Goal: Information Seeking & Learning: Learn about a topic

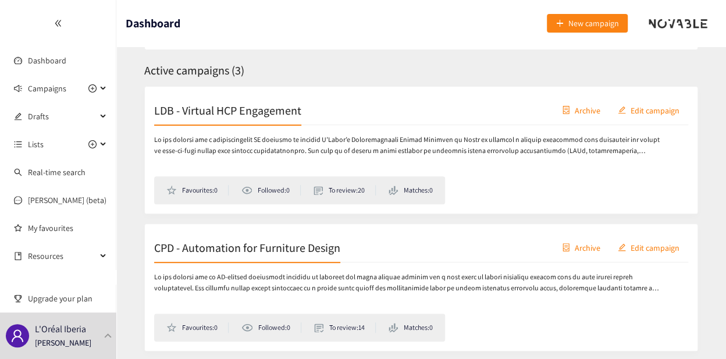
scroll to position [175, 0]
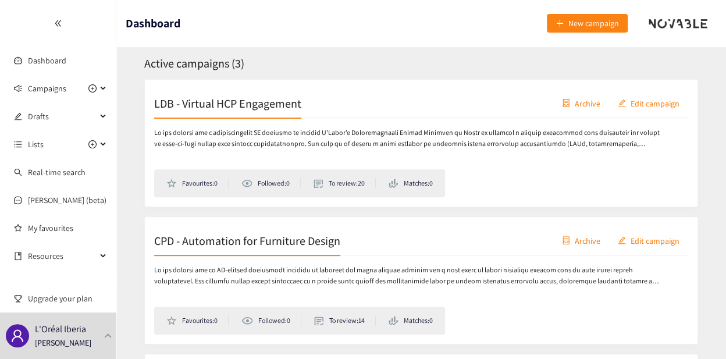
click at [247, 232] on h2 "CPD - Automation for Furniture Design" at bounding box center [247, 240] width 186 height 16
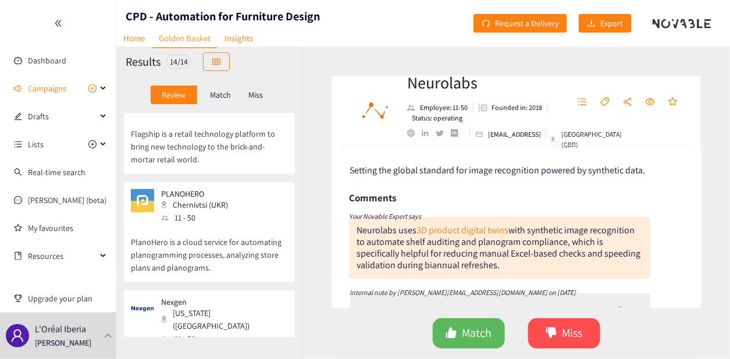
scroll to position [407, 0]
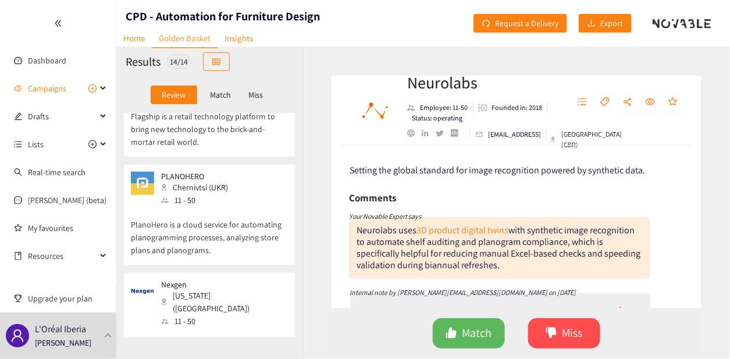
click at [225, 207] on p "PlanoHero is a cloud service for automating planogramming processes, analyzing …" at bounding box center [209, 232] width 157 height 50
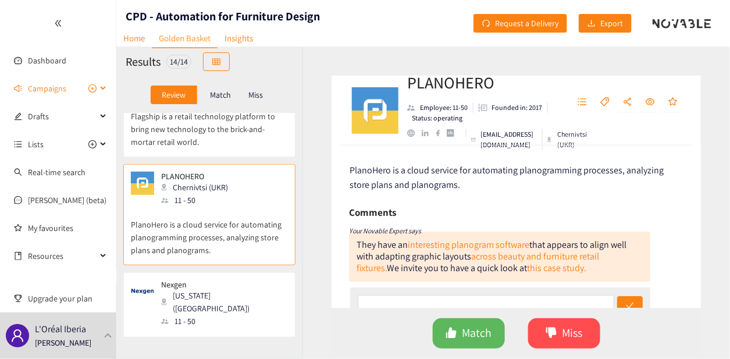
click at [55, 83] on span "Campaigns" at bounding box center [47, 88] width 38 height 23
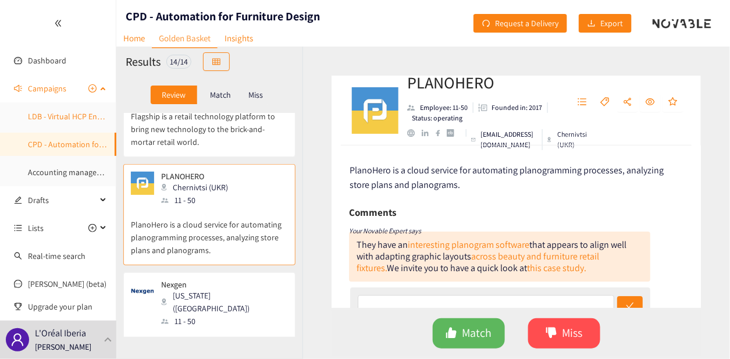
click at [53, 115] on link "LDB - Virtual HCP Engagement" at bounding box center [80, 116] width 104 height 10
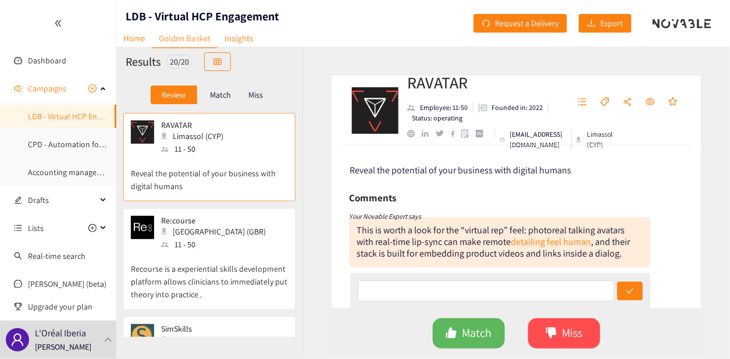
click at [225, 256] on p "Recourse is a experiential skills development platform allows clinicians to imm…" at bounding box center [209, 276] width 157 height 50
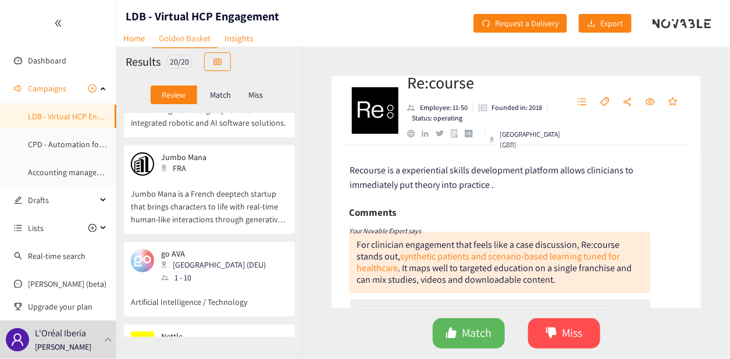
scroll to position [1280, 0]
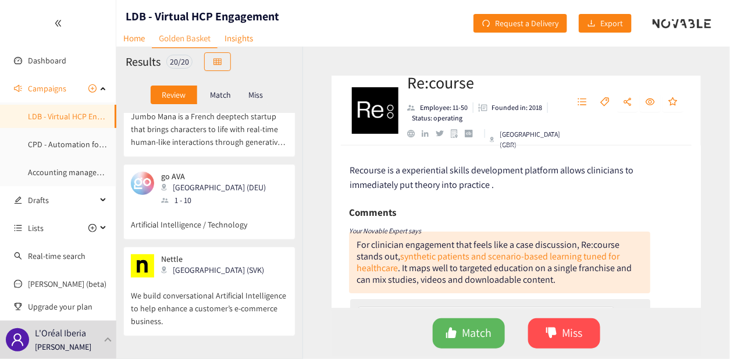
click at [232, 198] on div "go AVA Düsseldorf (DEU) 1 - 10" at bounding box center [209, 189] width 157 height 35
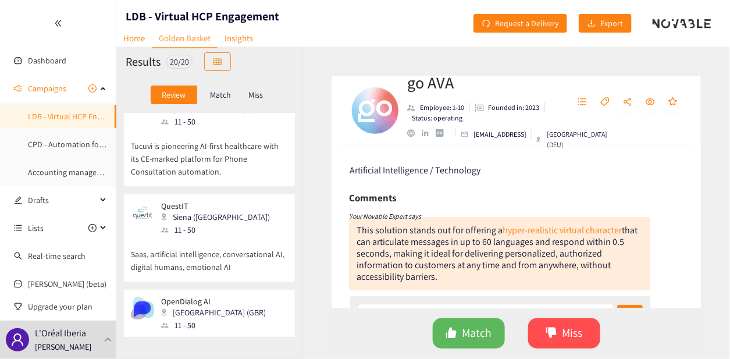
scroll to position [873, 0]
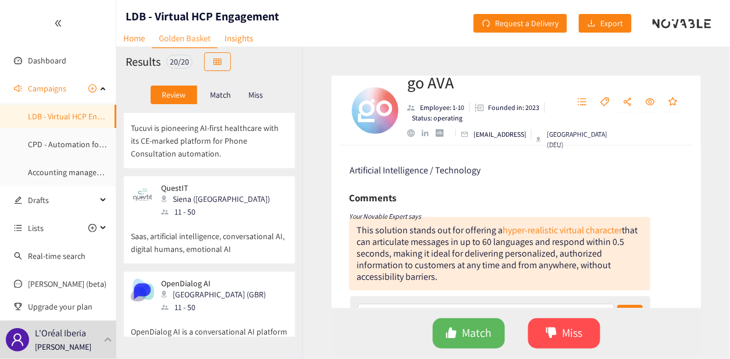
click at [235, 208] on div "QuestIT Siena ([GEOGRAPHIC_DATA]) 11 - 50" at bounding box center [209, 200] width 157 height 35
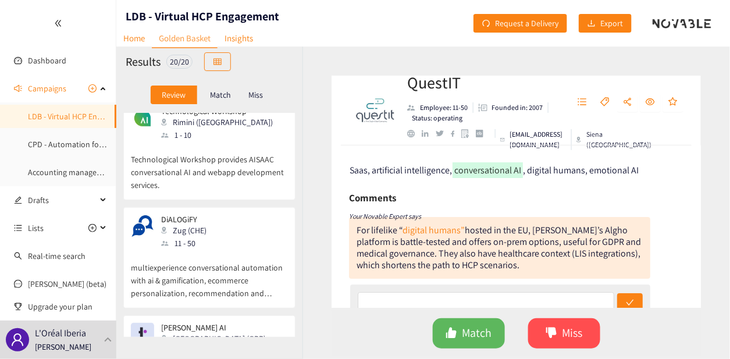
scroll to position [349, 0]
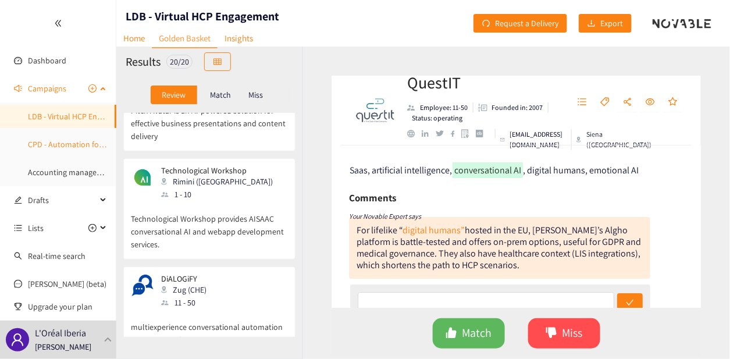
click at [49, 143] on link "CPD - Automation for Furniture Design" at bounding box center [94, 144] width 133 height 10
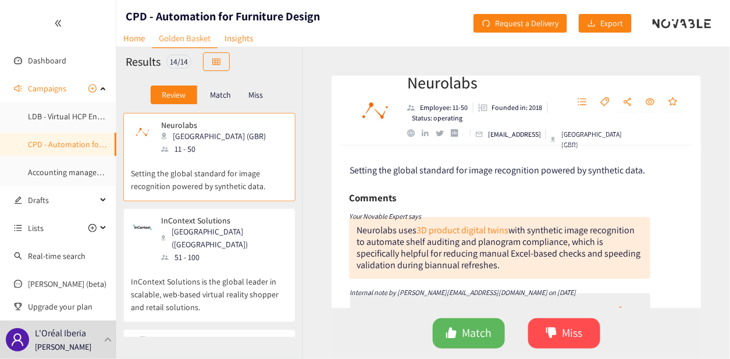
click at [206, 156] on p "Setting the global standard for image recognition powered by synthetic data." at bounding box center [209, 173] width 157 height 37
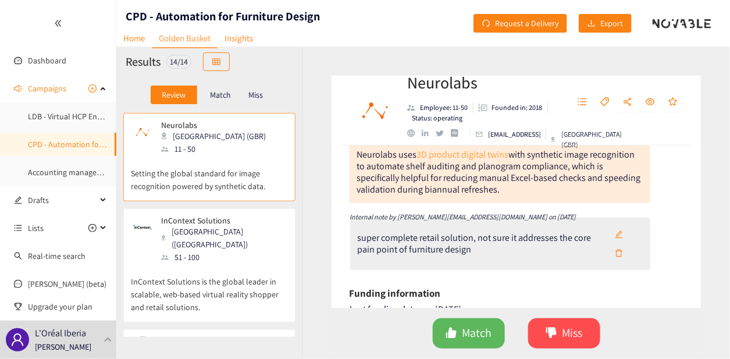
scroll to position [58, 0]
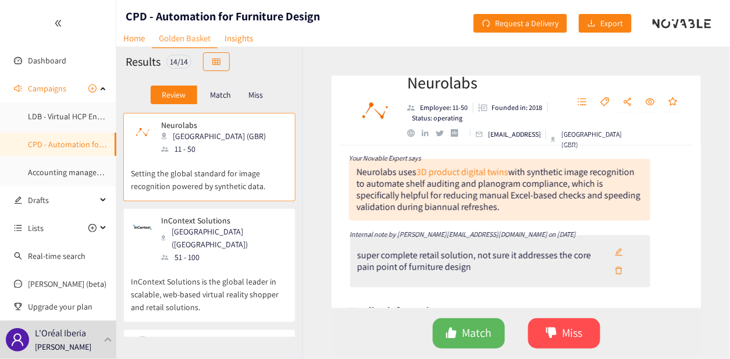
click at [456, 135] on div "crunchbase" at bounding box center [455, 133] width 8 height 8
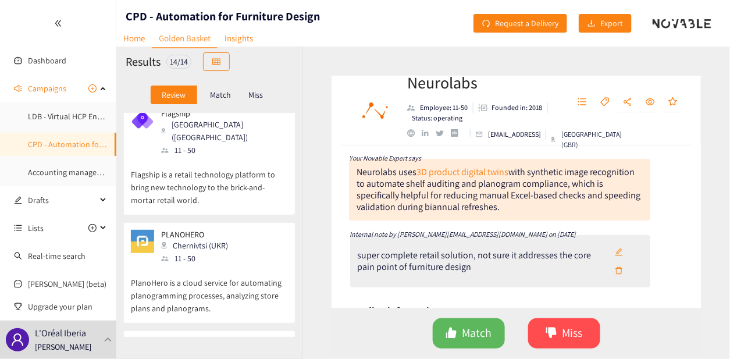
scroll to position [407, 0]
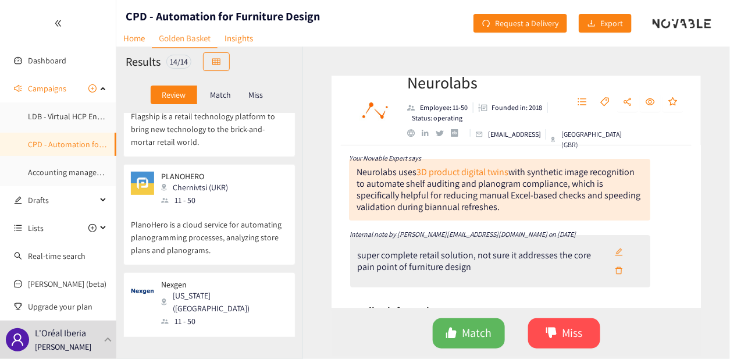
click at [234, 207] on p "PlanoHero is a cloud service for automating planogramming processes, analyzing …" at bounding box center [209, 232] width 157 height 50
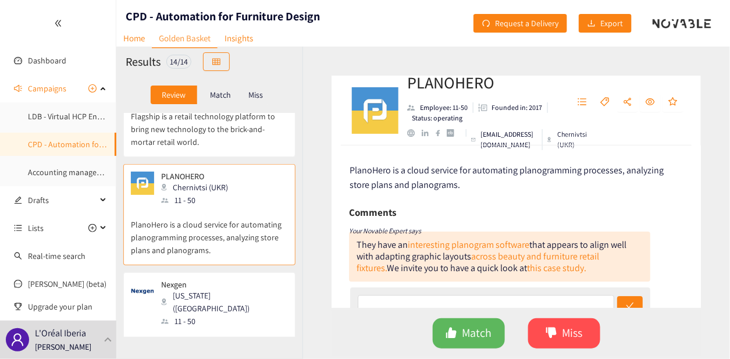
click at [453, 134] on div "crunchbase" at bounding box center [451, 133] width 8 height 8
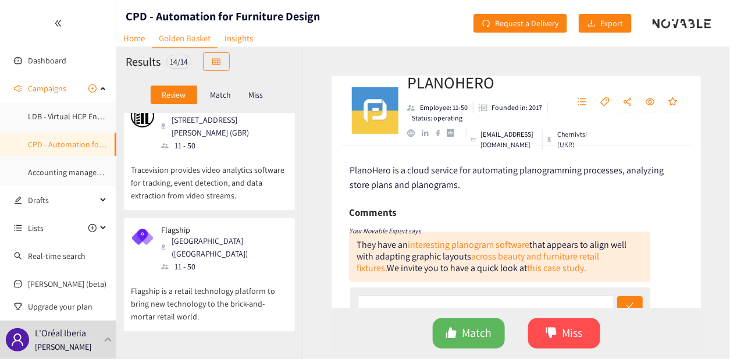
scroll to position [0, 0]
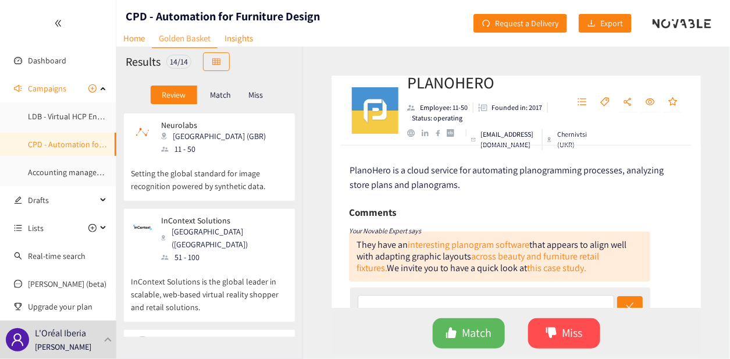
click at [226, 169] on p "Setting the global standard for image recognition powered by synthetic data." at bounding box center [209, 173] width 157 height 37
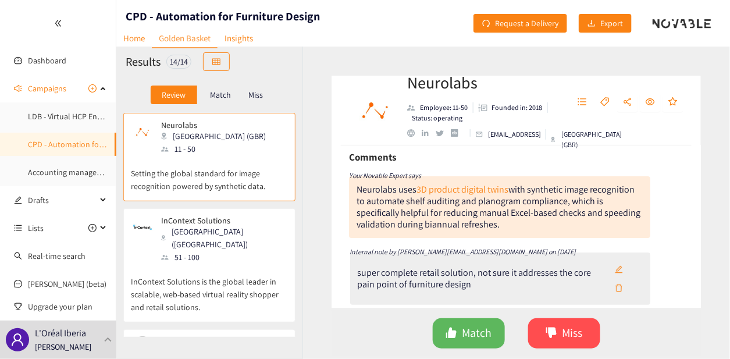
scroll to position [58, 0]
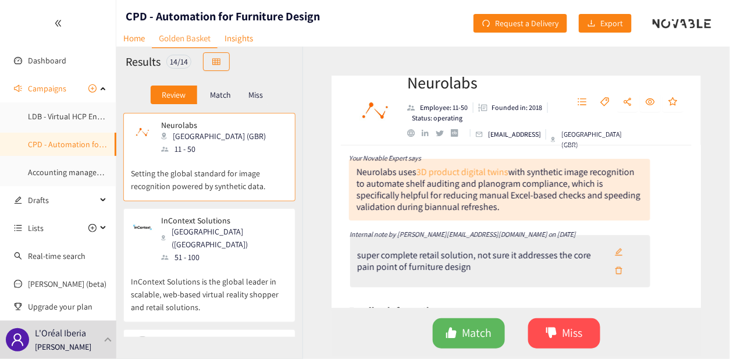
click at [480, 172] on div "3D product digital twins" at bounding box center [463, 172] width 92 height 12
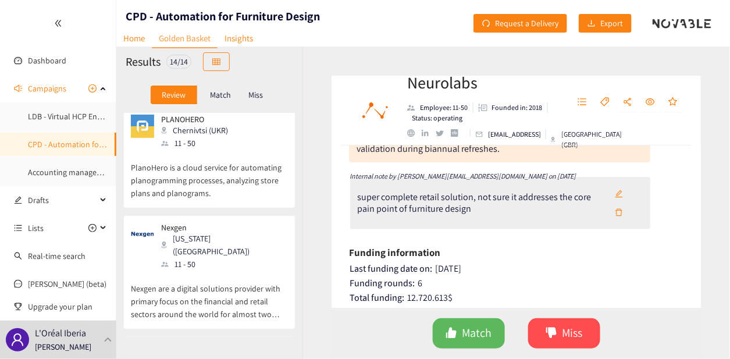
scroll to position [465, 0]
click at [214, 149] on p "PlanoHero is a cloud service for automating planogramming processes, analyzing …" at bounding box center [209, 173] width 157 height 50
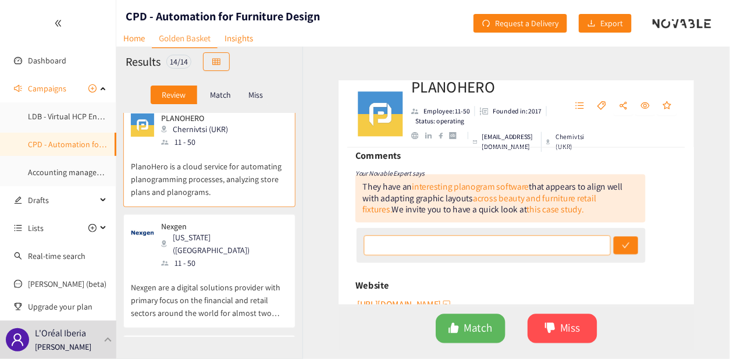
scroll to position [116, 0]
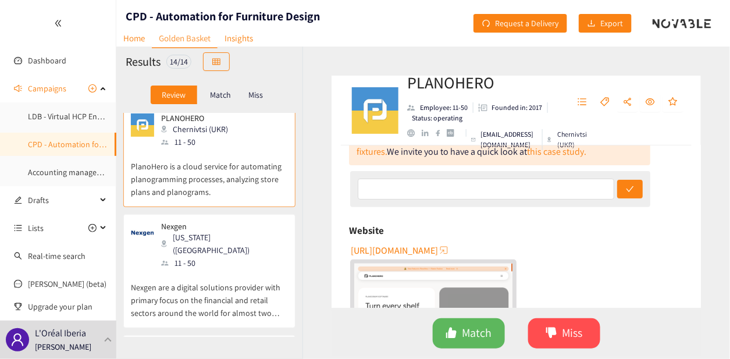
click at [395, 254] on span "[URL][DOMAIN_NAME]" at bounding box center [394, 250] width 87 height 15
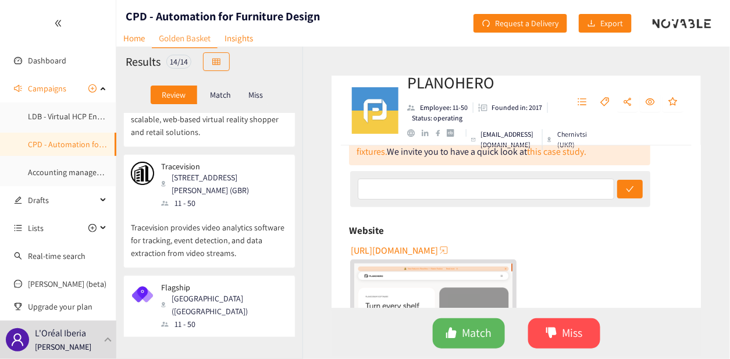
scroll to position [0, 0]
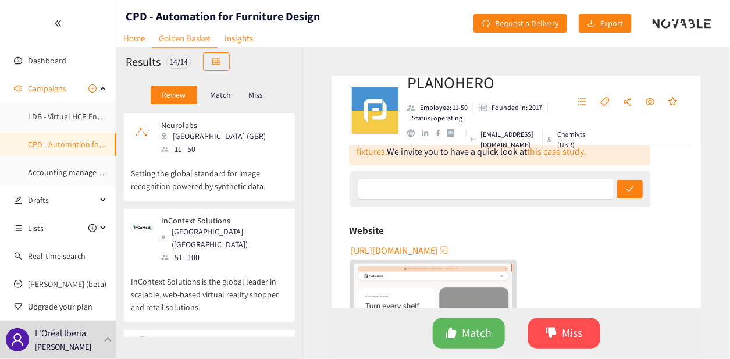
click at [220, 141] on div "Neurolabs [GEOGRAPHIC_DATA] (GBR) 11 - 50" at bounding box center [209, 137] width 157 height 35
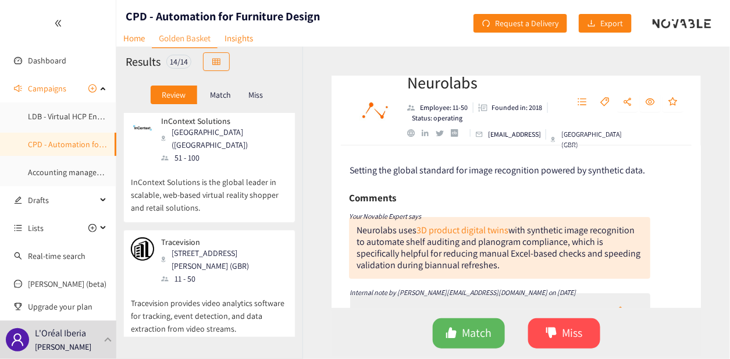
scroll to position [116, 0]
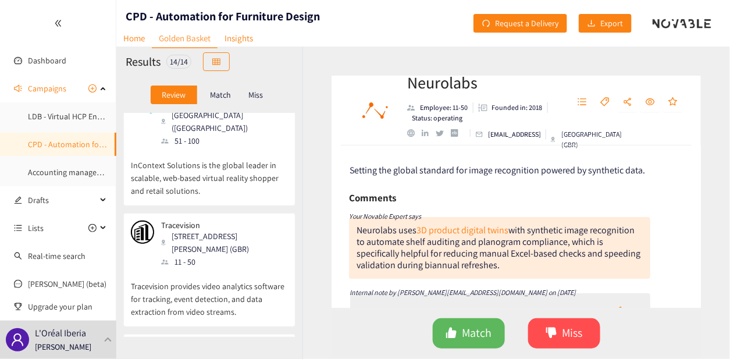
click at [208, 246] on div "[STREET_ADDRESS][PERSON_NAME] (GBR)" at bounding box center [224, 243] width 126 height 26
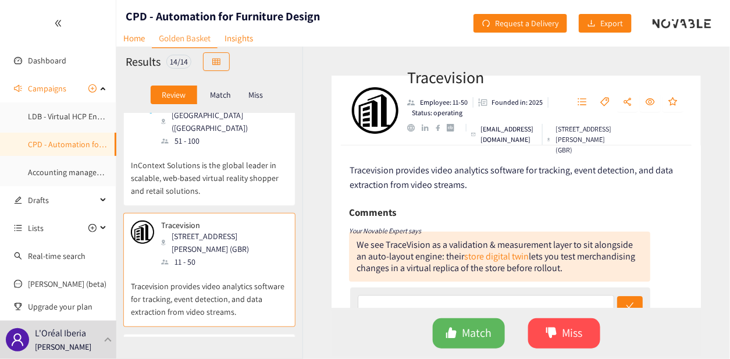
scroll to position [58, 0]
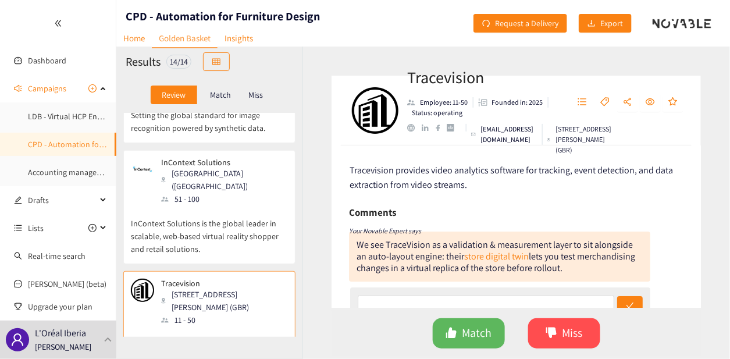
click at [216, 205] on p "InContext Solutions is the global leader in scalable, web-based virtual reality…" at bounding box center [209, 230] width 157 height 50
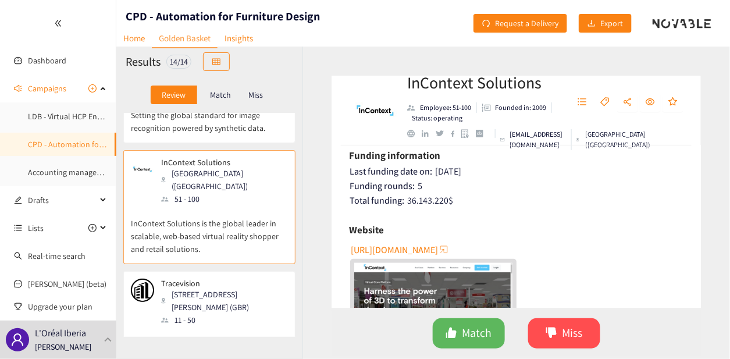
scroll to position [233, 0]
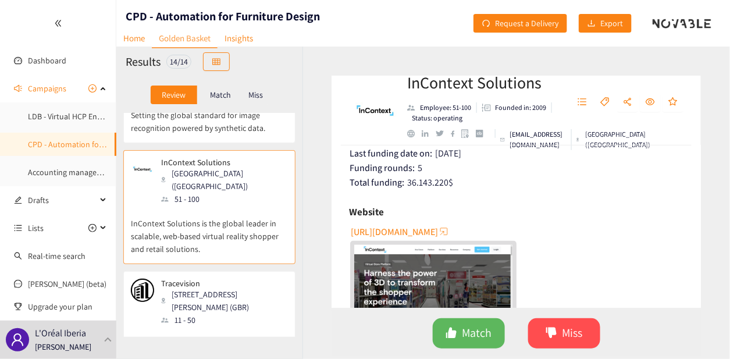
click at [431, 232] on span "[URL][DOMAIN_NAME]" at bounding box center [394, 232] width 87 height 15
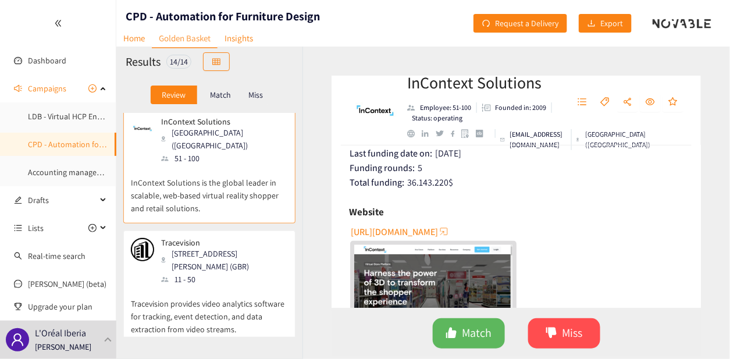
scroll to position [116, 0]
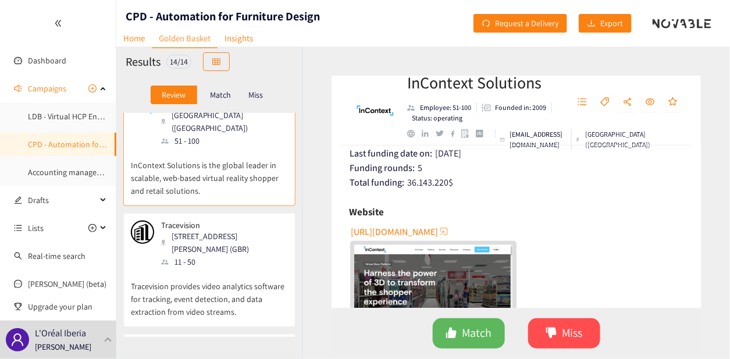
click at [187, 230] on div "[STREET_ADDRESS][PERSON_NAME] (GBR)" at bounding box center [224, 243] width 126 height 26
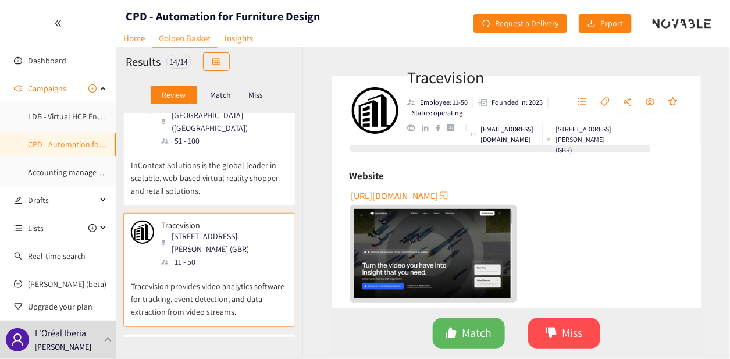
scroll to position [175, 0]
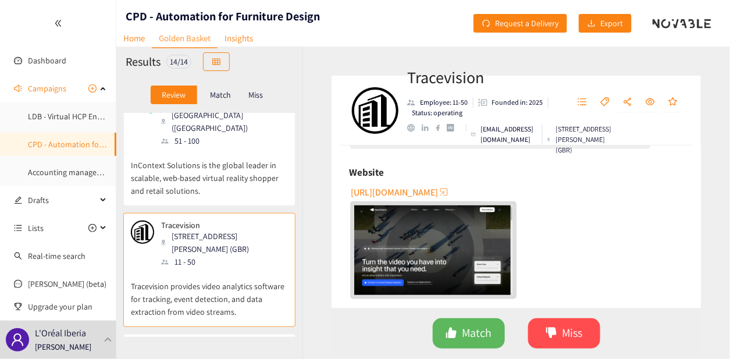
click at [417, 189] on span "[URL][DOMAIN_NAME]" at bounding box center [394, 192] width 87 height 15
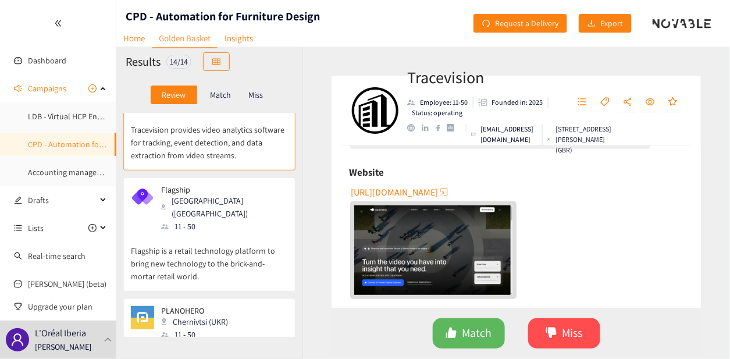
scroll to position [291, 0]
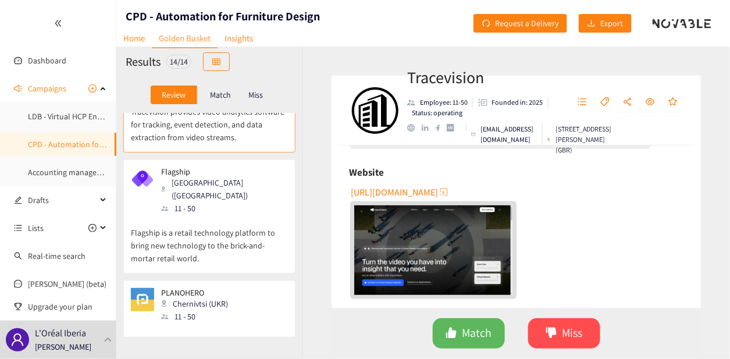
click at [202, 216] on p "Flagship is a retail technology platform to bring new technology to the brick-a…" at bounding box center [209, 240] width 157 height 50
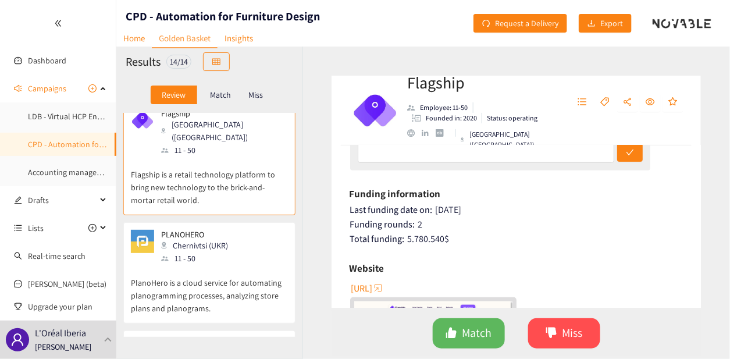
scroll to position [175, 0]
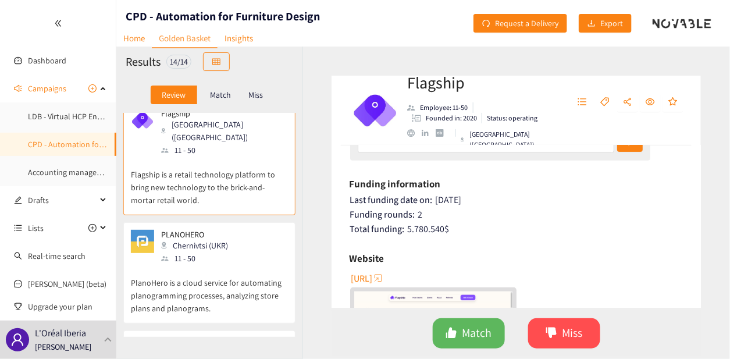
click at [372, 271] on span "[URL]" at bounding box center [362, 278] width 22 height 15
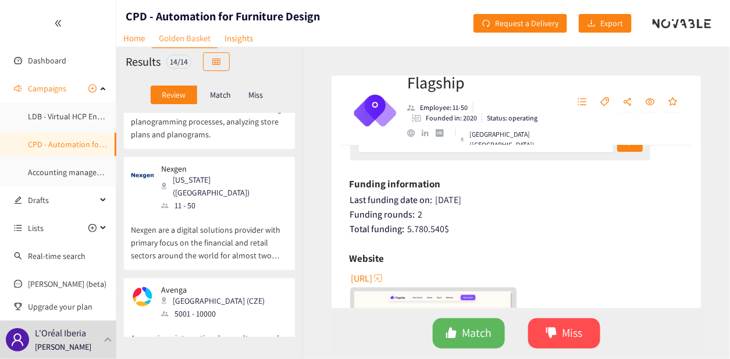
scroll to position [524, 0]
click at [215, 173] on div "[US_STATE] ([GEOGRAPHIC_DATA])" at bounding box center [224, 186] width 126 height 26
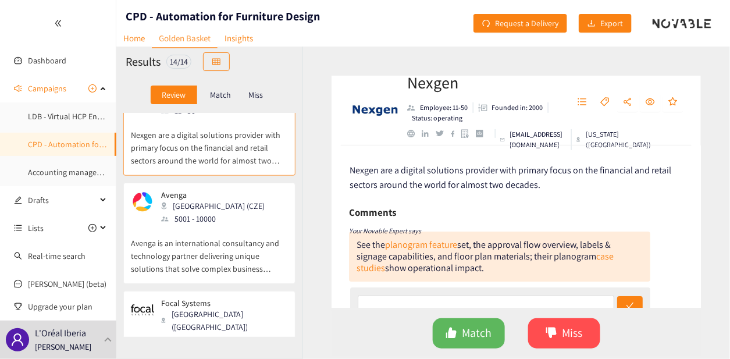
scroll to position [640, 0]
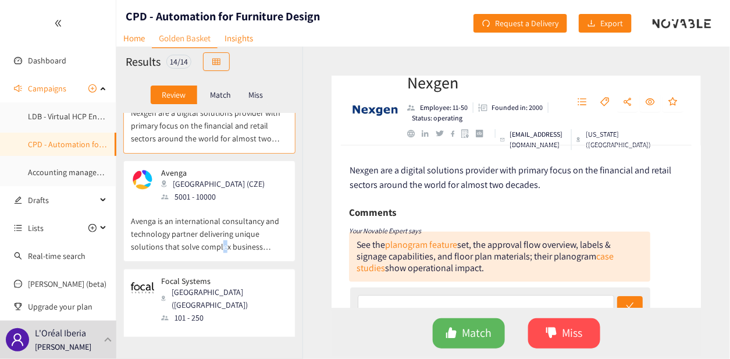
click at [207, 215] on p "Avenga is an international consultancy and technology partner delivering unique…" at bounding box center [209, 228] width 157 height 50
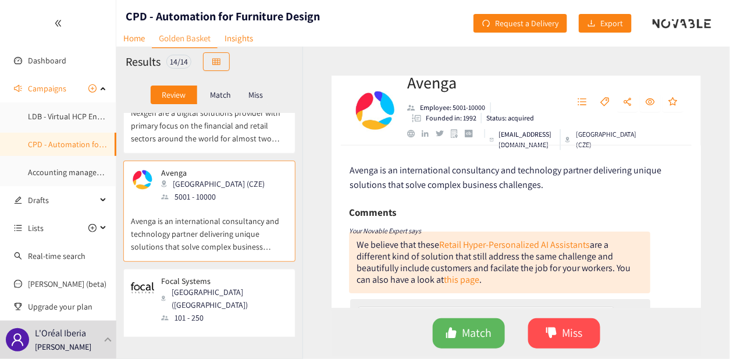
click at [249, 218] on p "Avenga is an international consultancy and technology partner delivering unique…" at bounding box center [209, 228] width 157 height 50
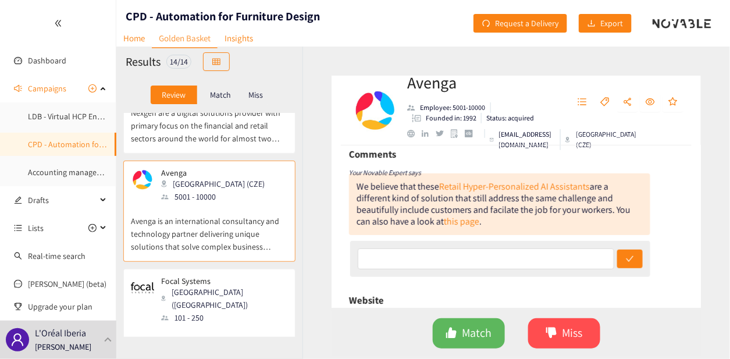
click at [209, 311] on div "101 - 250" at bounding box center [224, 317] width 126 height 13
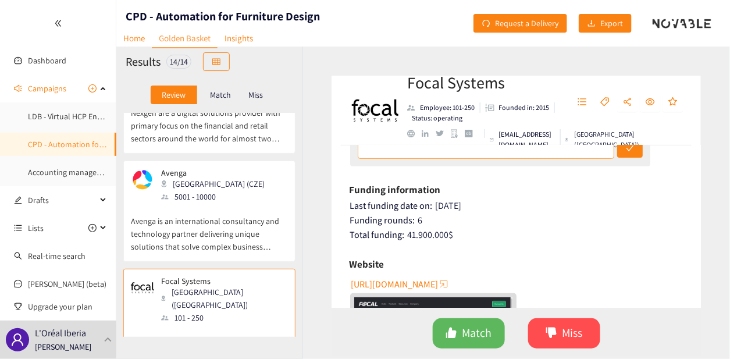
scroll to position [175, 0]
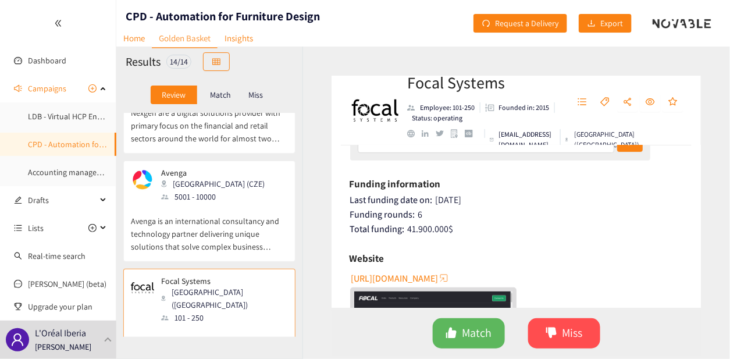
click at [398, 272] on span "[URL][DOMAIN_NAME]" at bounding box center [394, 278] width 87 height 15
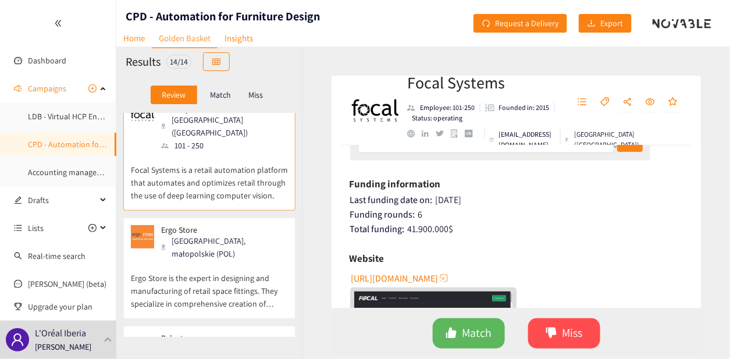
scroll to position [814, 0]
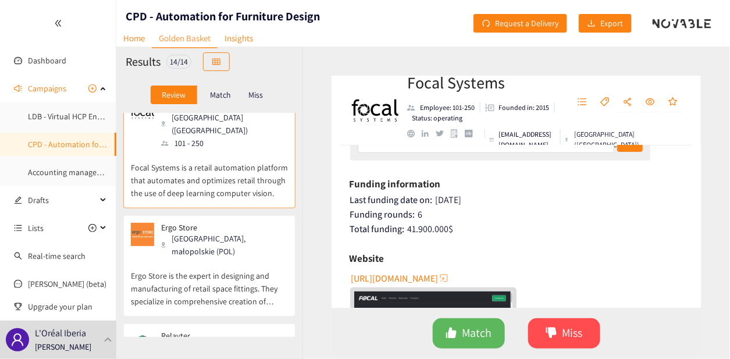
click at [195, 258] on p "Ergo Store is the expert in designing and manufacturing of retail space fitting…" at bounding box center [209, 283] width 157 height 50
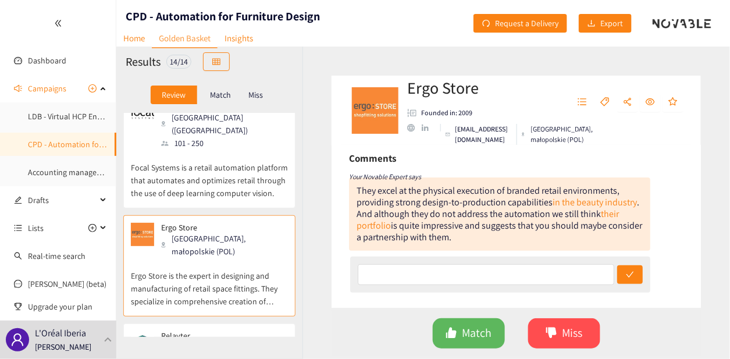
scroll to position [116, 0]
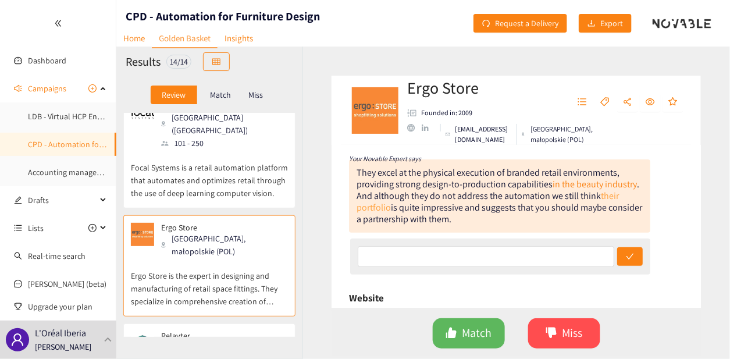
click at [367, 204] on link "their portfolio" at bounding box center [488, 202] width 262 height 24
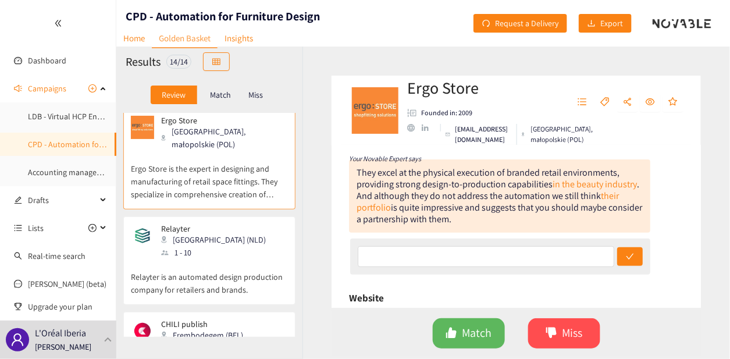
scroll to position [931, 0]
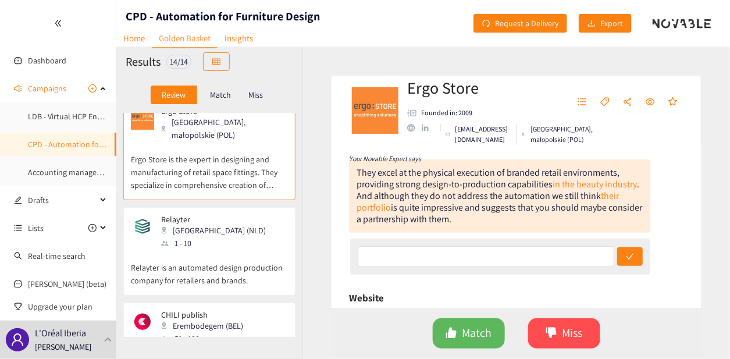
click at [236, 215] on div "Relayter [GEOGRAPHIC_DATA] (NLD) 1 - 10" at bounding box center [209, 232] width 157 height 35
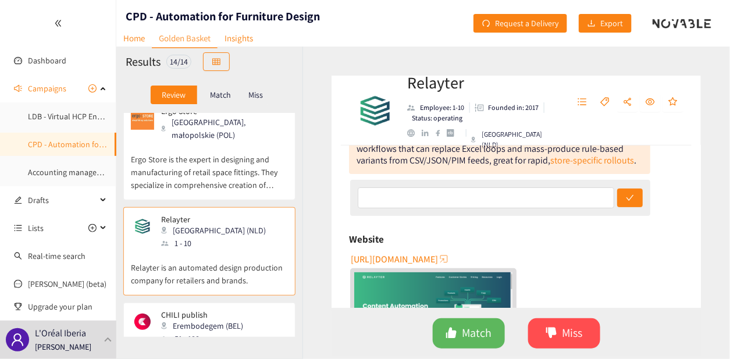
scroll to position [116, 0]
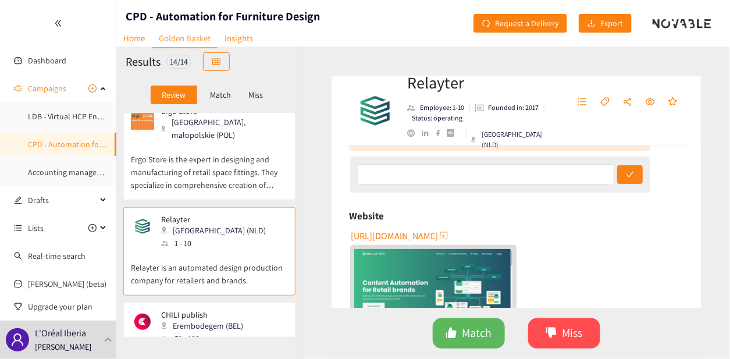
click at [438, 230] on span "[URL][DOMAIN_NAME]" at bounding box center [394, 236] width 87 height 15
